Goal: Find specific page/section: Find specific page/section

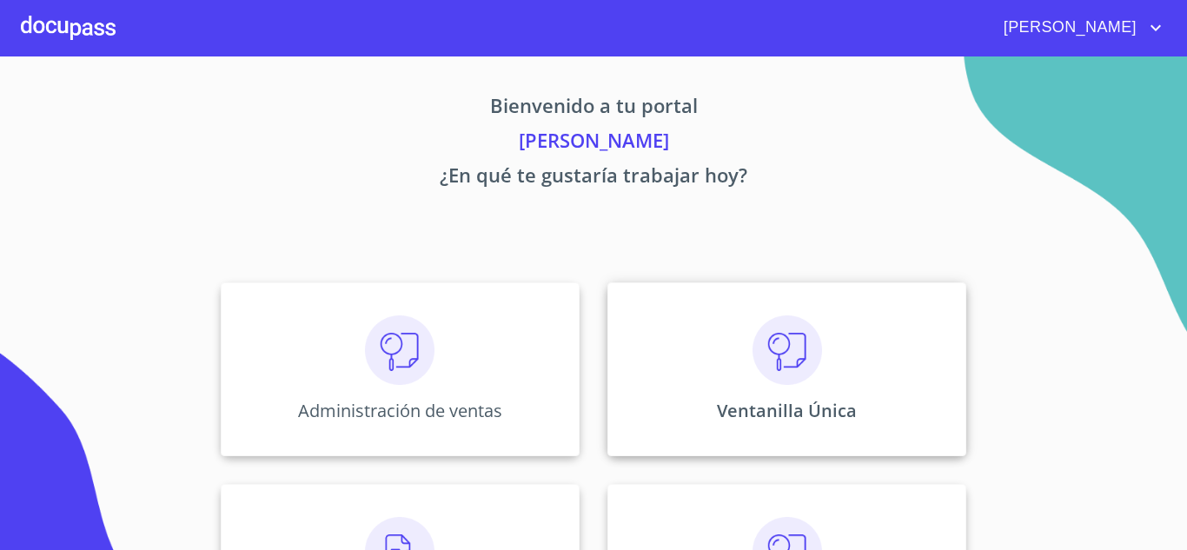
click at [729, 383] on div "Ventanilla Única" at bounding box center [786, 369] width 359 height 174
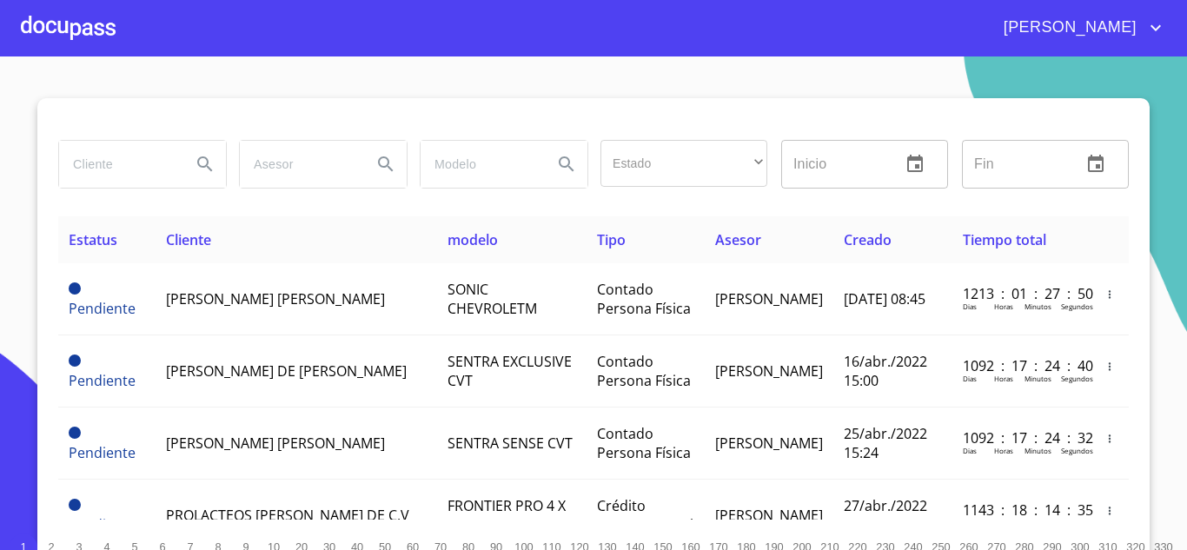
click at [126, 170] on input "search" at bounding box center [118, 164] width 118 height 47
type input "ASSET ARRENDADORA"
click at [158, 156] on input "ASSET ARRENDADORA" at bounding box center [118, 164] width 118 height 47
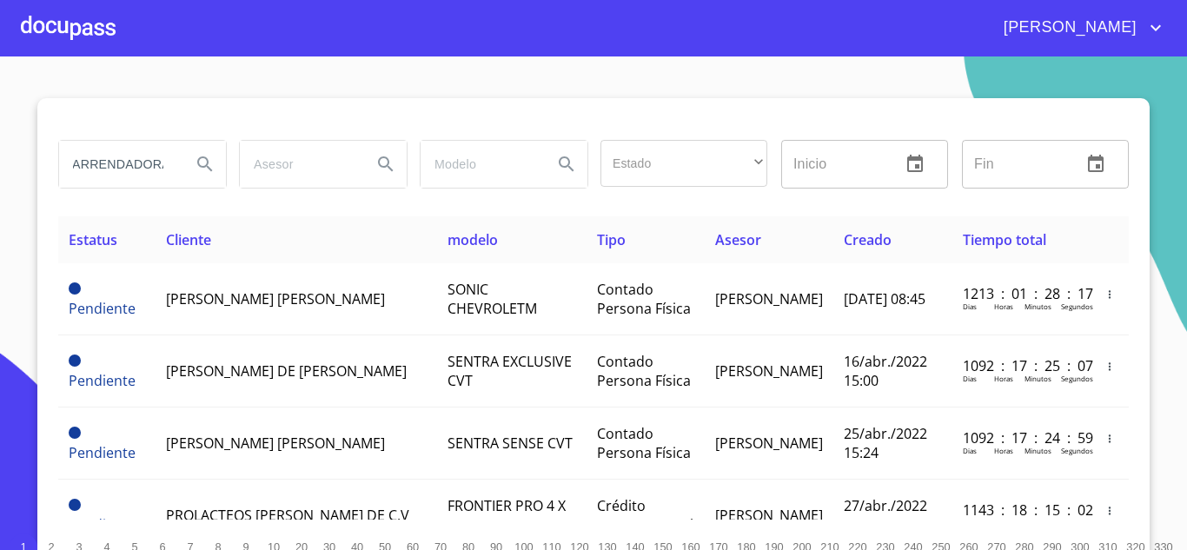
scroll to position [0, 52]
click at [202, 169] on icon "Search" at bounding box center [205, 164] width 21 height 21
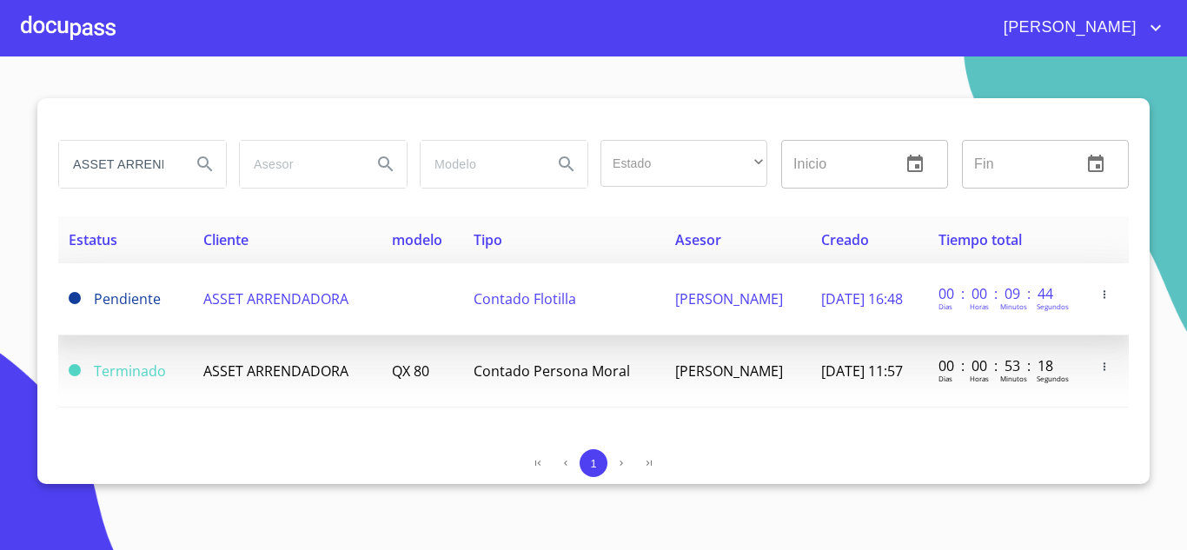
click at [279, 298] on span "ASSET ARRENDADORA" at bounding box center [275, 298] width 145 height 19
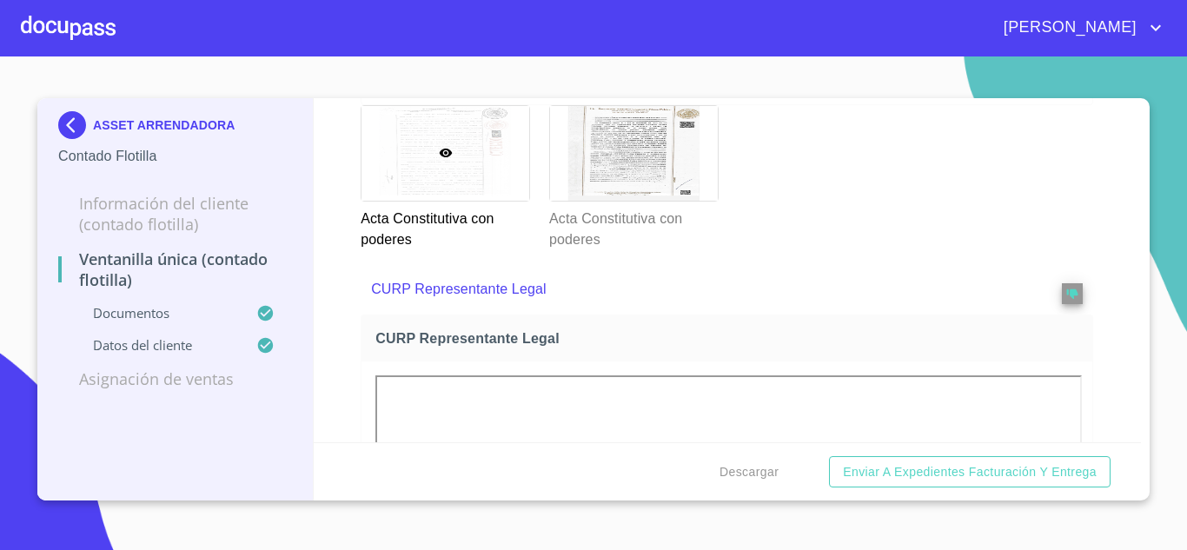
scroll to position [3041, 0]
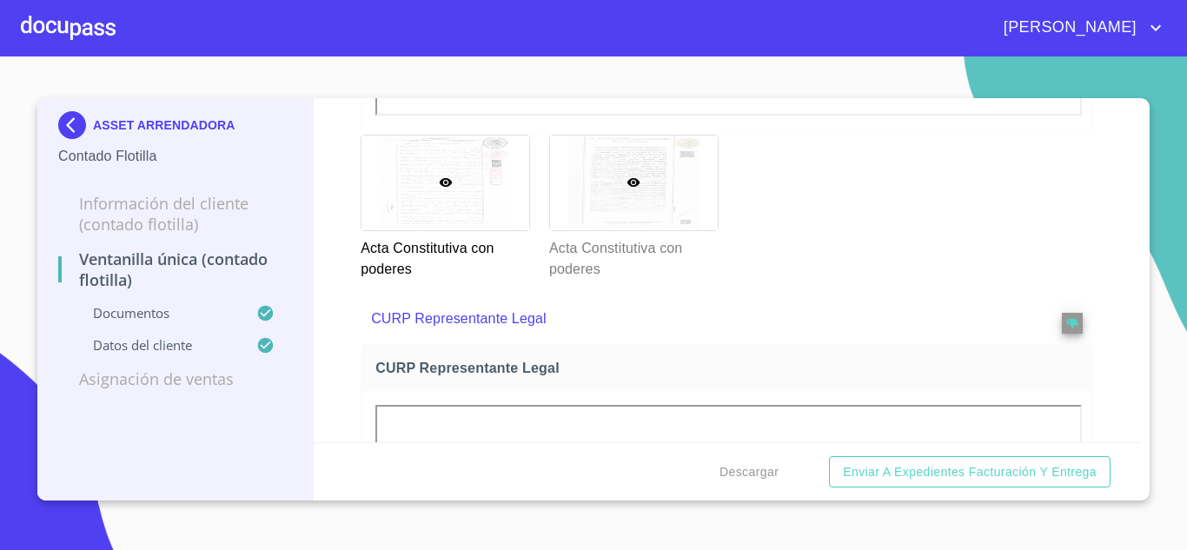
click at [639, 186] on div at bounding box center [634, 183] width 168 height 95
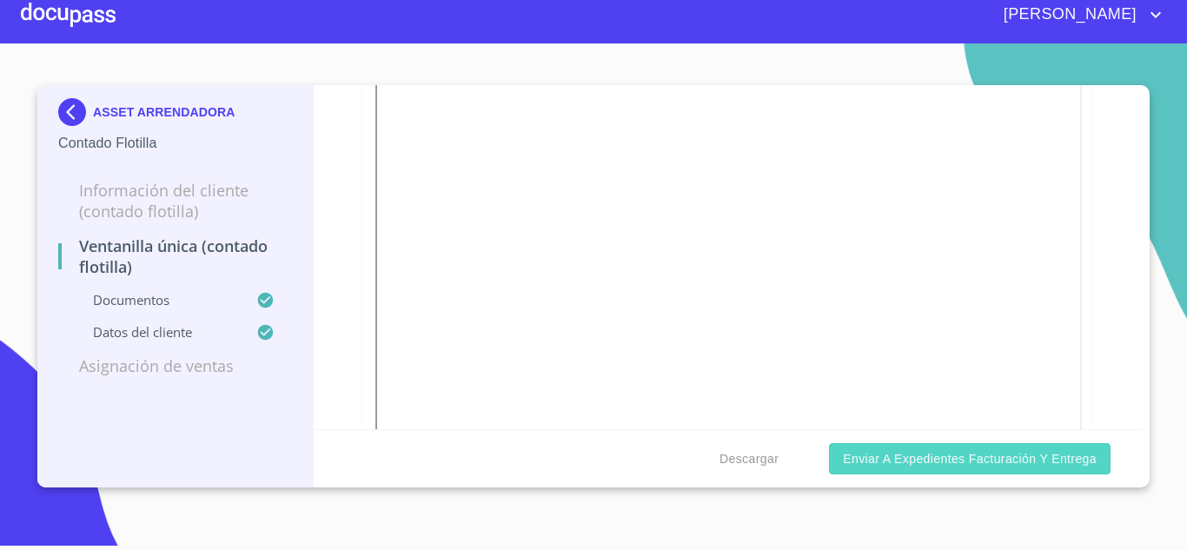
scroll to position [4715, 0]
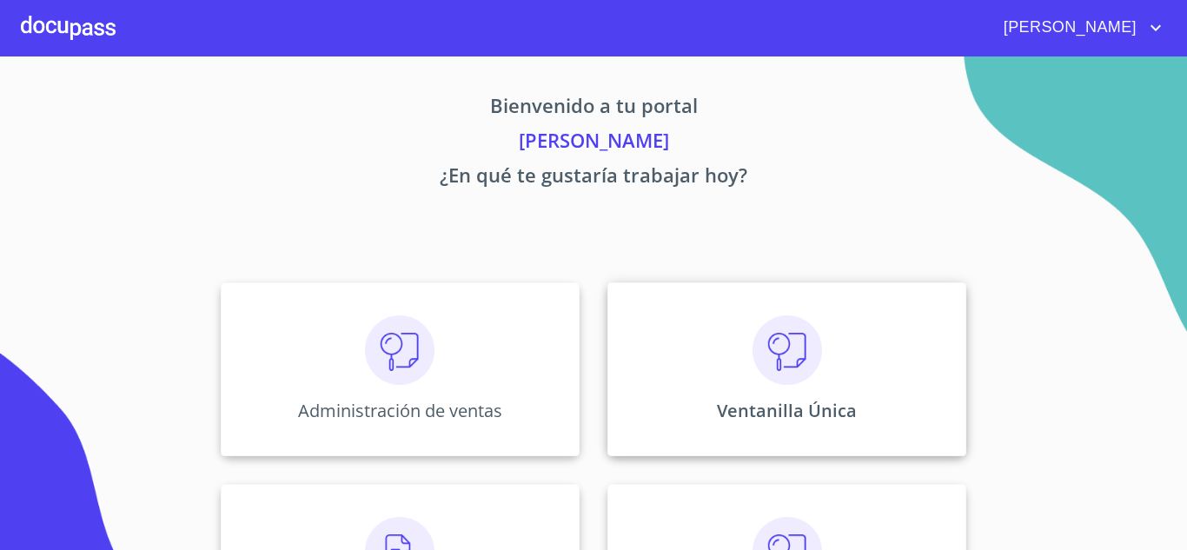
click at [693, 376] on div "Ventanilla Única" at bounding box center [786, 369] width 359 height 174
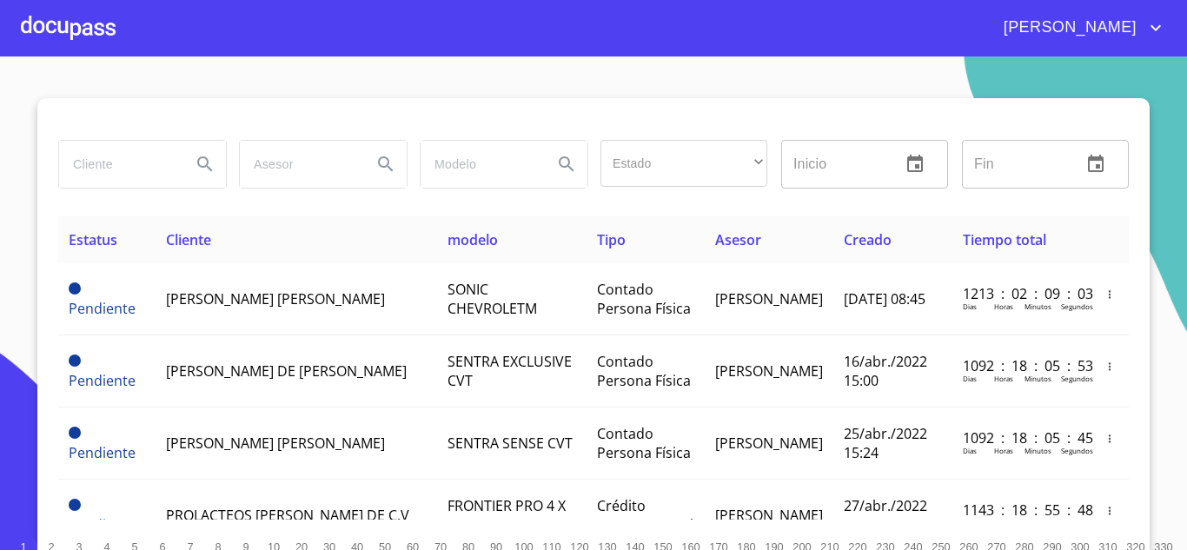
click at [141, 169] on input "search" at bounding box center [118, 164] width 118 height 47
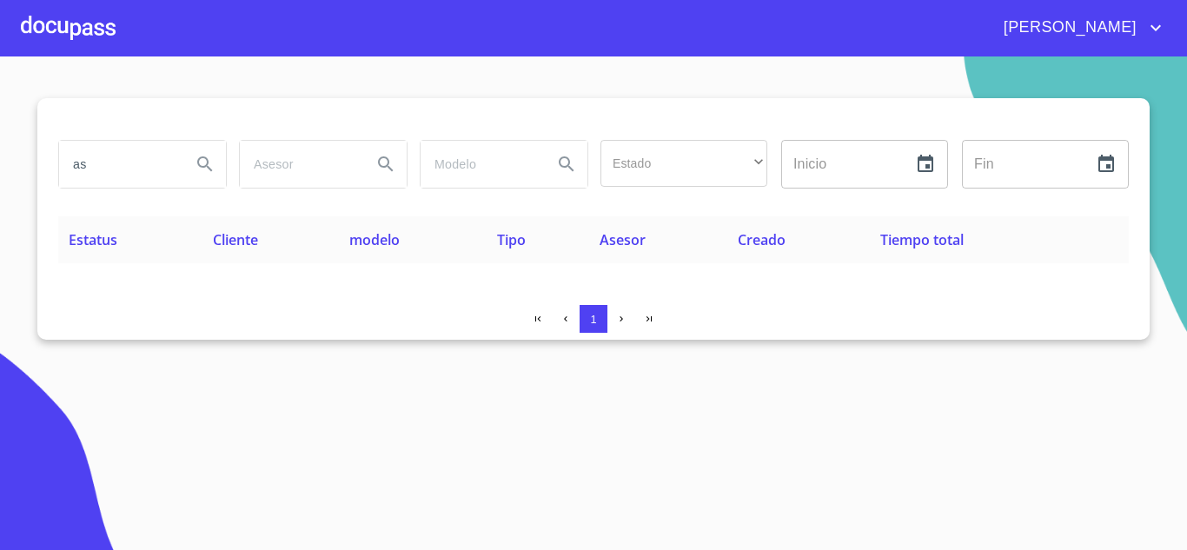
type input "a"
type input "ASSET"
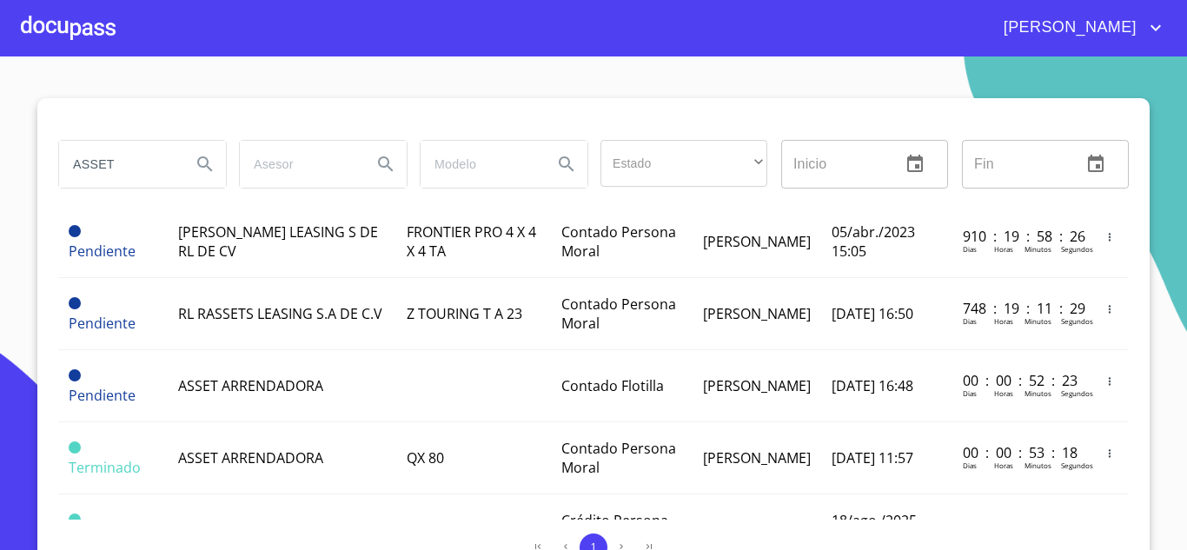
scroll to position [87, 0]
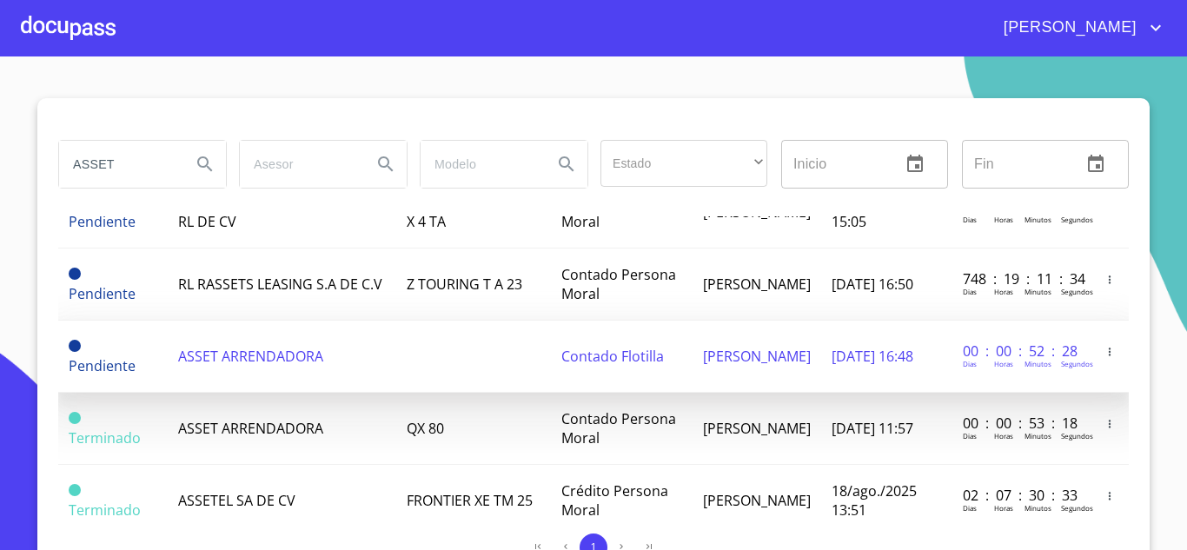
click at [219, 352] on span "ASSET ARRENDADORA" at bounding box center [250, 356] width 145 height 19
